Goal: Information Seeking & Learning: Learn about a topic

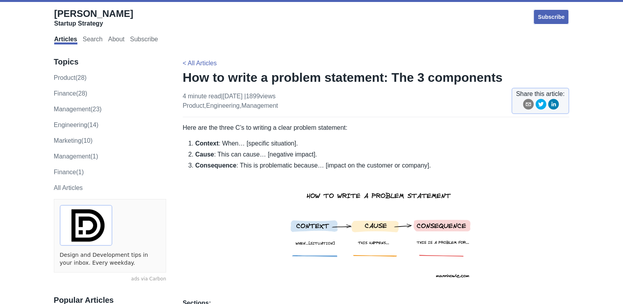
drag, startPoint x: 431, startPoint y: 164, endPoint x: 190, endPoint y: 139, distance: 242.1
click at [319, 156] on li "Cause : This can cause… [negative impact]." at bounding box center [382, 154] width 374 height 9
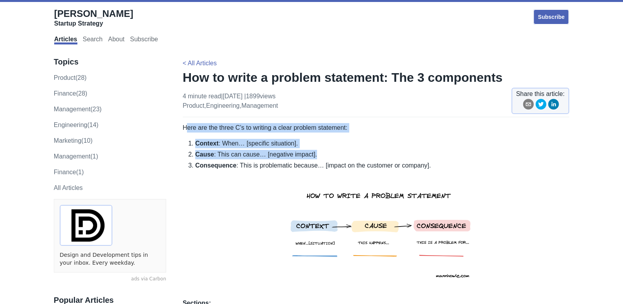
drag, startPoint x: 427, startPoint y: 167, endPoint x: 187, endPoint y: 128, distance: 242.7
drag, startPoint x: 182, startPoint y: 127, endPoint x: 430, endPoint y: 169, distance: 252.4
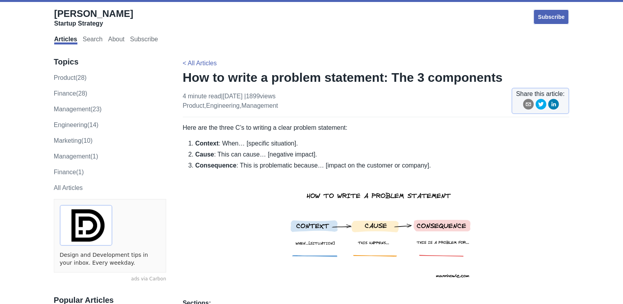
click at [422, 167] on li "Consequence : This is problematic because… [impact on the customer or company]." at bounding box center [382, 226] width 374 height 131
drag, startPoint x: 185, startPoint y: 128, endPoint x: 189, endPoint y: 127, distance: 4.2
click at [194, 132] on p "Here are the three C’s to writing a clear problem statement:" at bounding box center [376, 127] width 387 height 9
click at [191, 128] on p "Here are the three C’s to writing a clear problem statement:" at bounding box center [376, 127] width 387 height 9
drag, startPoint x: 184, startPoint y: 127, endPoint x: 356, endPoint y: 130, distance: 171.3
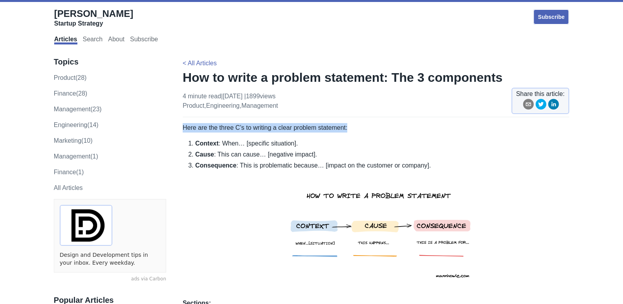
click at [356, 130] on p "Here are the three C’s to writing a clear problem statement:" at bounding box center [376, 127] width 387 height 9
copy p "Here are the three C’s to writing a clear problem statement:"
click at [274, 150] on li "Cause : This can cause… [negative impact]." at bounding box center [382, 154] width 374 height 9
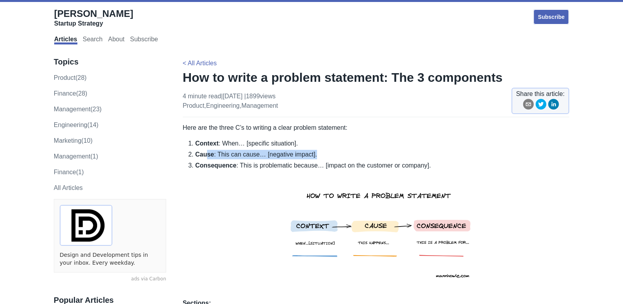
drag, startPoint x: 436, startPoint y: 166, endPoint x: 204, endPoint y: 154, distance: 232.1
click at [204, 155] on ol "Context : When… [specific situation]. Cause : This can cause… [negative impact]…" at bounding box center [376, 215] width 387 height 153
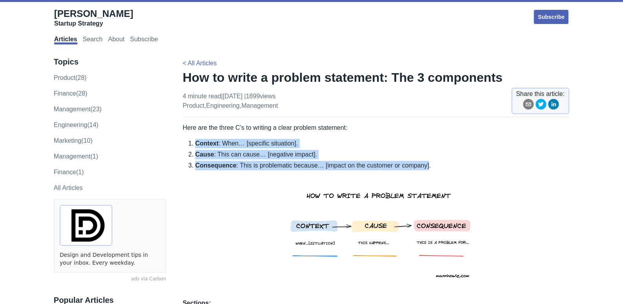
drag, startPoint x: 195, startPoint y: 140, endPoint x: 424, endPoint y: 166, distance: 231.3
click at [424, 166] on ol "Context : When… [specific situation]. Cause : This can cause… [negative impact]…" at bounding box center [376, 215] width 387 height 153
copy ol "Context : When… [specific situation]. Cause : This can cause… [negative impact]…"
click at [436, 154] on li "Cause : This can cause… [negative impact]." at bounding box center [382, 154] width 374 height 9
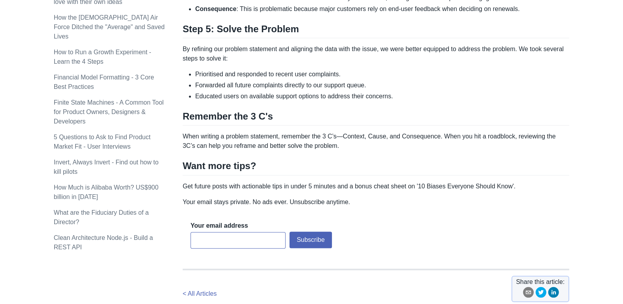
scroll to position [668, 0]
